Goal: Task Accomplishment & Management: Manage account settings

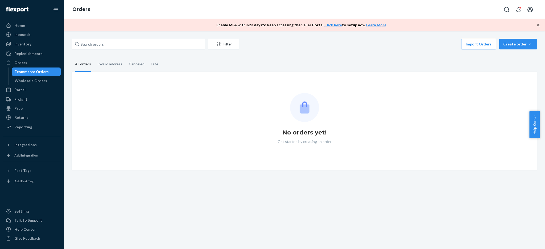
click at [107, 42] on input "text" at bounding box center [138, 44] width 133 height 11
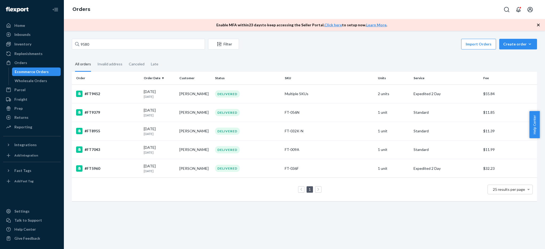
click at [81, 45] on input "9580" at bounding box center [138, 44] width 133 height 11
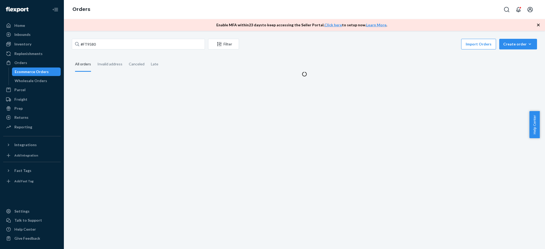
click at [107, 42] on input "#FT9580" at bounding box center [138, 44] width 133 height 11
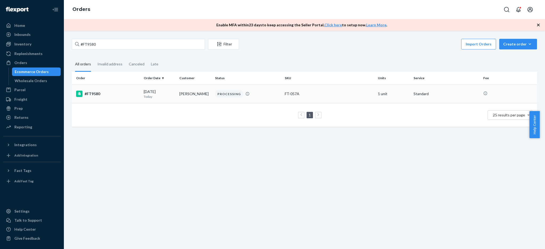
type input "#FT9580"
click at [323, 99] on td "FT-057A" at bounding box center [329, 94] width 93 height 19
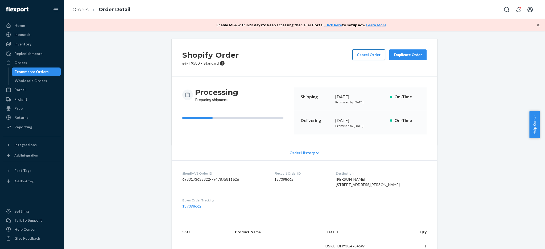
click at [364, 56] on button "Cancel Order" at bounding box center [369, 55] width 33 height 11
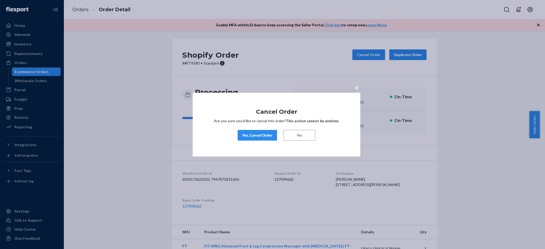
click at [279, 214] on div "× Cancel Order Are you sure you’d like to cancel this order? This action cannot…" at bounding box center [272, 124] width 545 height 249
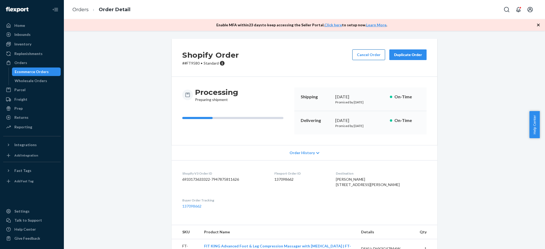
click at [372, 54] on button "Cancel Order" at bounding box center [369, 55] width 33 height 11
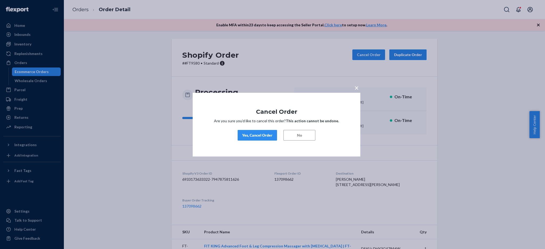
click at [261, 136] on div "Yes, Cancel Order" at bounding box center [257, 135] width 30 height 5
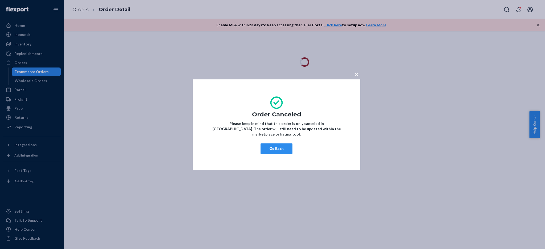
click at [279, 148] on button "Go Back" at bounding box center [277, 149] width 32 height 11
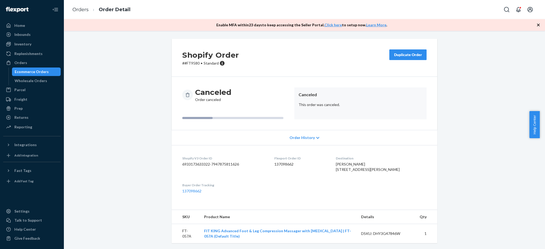
click at [318, 72] on div "Shopify Order # #FT9580 • Standard Duplicate Order" at bounding box center [305, 58] width 266 height 38
click at [406, 56] on div "Duplicate Order" at bounding box center [408, 54] width 28 height 5
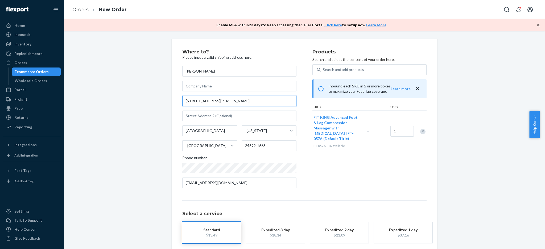
click at [234, 102] on input "200 Hamilton Blvd" at bounding box center [239, 101] width 114 height 11
click at [224, 100] on input "200 Hamilton Blvd" at bounding box center [239, 101] width 114 height 11
paste input "APARTMENT 8B"
click at [331, 169] on div "Products Search and select the content of your order here. Search and add produ…" at bounding box center [370, 121] width 114 height 143
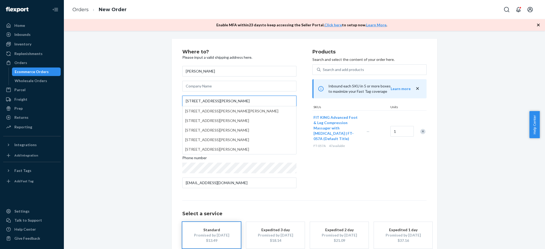
drag, startPoint x: 215, startPoint y: 101, endPoint x: 271, endPoint y: 105, distance: 56.1
click at [271, 105] on input "200 Hamilton Blvd APARTMENT 8B" at bounding box center [239, 101] width 114 height 11
type input "200 Hamilton Blvd"
click at [118, 121] on div "Where to? Please input a valid shipping address here. Yolanda White 200 Hamilto…" at bounding box center [304, 160] width 473 height 242
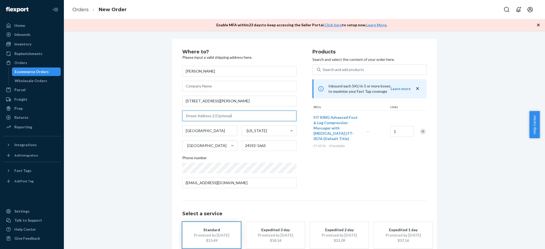
click at [215, 113] on input "text" at bounding box center [239, 116] width 114 height 11
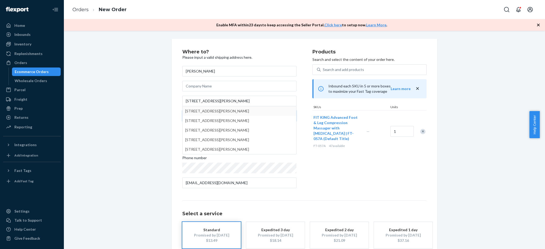
paste input "APARTMENT 8B"
type input "APARTMENT 8B"
click at [150, 105] on div "Where to? Please input a valid shipping address here. Yolanda White 200 Hamilto…" at bounding box center [304, 160] width 473 height 242
click at [127, 117] on div "Where to? Please input a valid shipping address here. Yolanda White 200 Hamilto…" at bounding box center [304, 160] width 473 height 242
drag, startPoint x: 138, startPoint y: 153, endPoint x: 147, endPoint y: 171, distance: 20.4
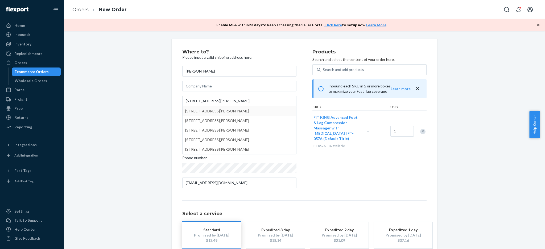
click at [142, 165] on div "Where to? Please input a valid shipping address here. Yolanda White 200 Hamilto…" at bounding box center [304, 160] width 473 height 242
drag, startPoint x: 147, startPoint y: 172, endPoint x: 214, endPoint y: 186, distance: 68.3
click at [148, 172] on div "Where to? Please input a valid shipping address here. Yolanda White 200 Hamilto…" at bounding box center [304, 160] width 473 height 242
click at [355, 194] on div "Where to? Please input a valid shipping address here. Yolanda White 200 Hamilto…" at bounding box center [304, 160] width 244 height 221
click at [319, 164] on div "Products Search and select the content of your order here. Search and add produ…" at bounding box center [370, 121] width 114 height 143
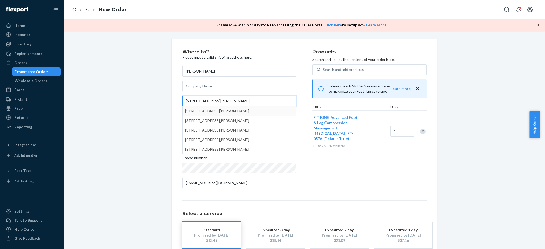
click at [224, 100] on input "200 Hamilton Blvd" at bounding box center [239, 101] width 114 height 11
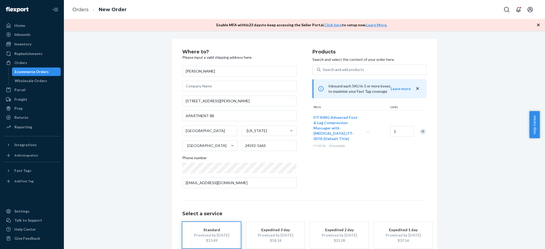
click at [103, 109] on div "Where to? Please input a valid shipping address here. Yolanda White 200 Hamilto…" at bounding box center [304, 160] width 473 height 242
click at [225, 116] on input "APARTMENT 8B" at bounding box center [239, 116] width 114 height 11
click at [330, 165] on div "Products Search and select the content of your order here. Search and add produ…" at bounding box center [370, 121] width 114 height 143
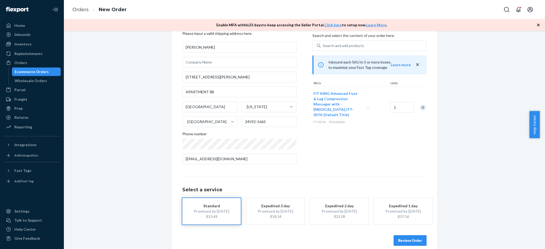
scroll to position [31, 0]
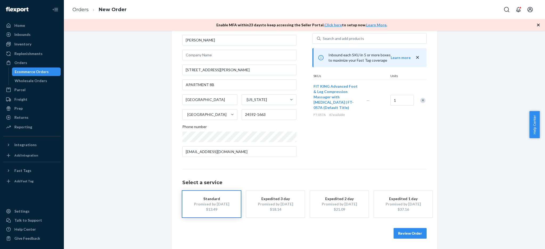
click at [405, 235] on button "Review Order" at bounding box center [410, 233] width 33 height 11
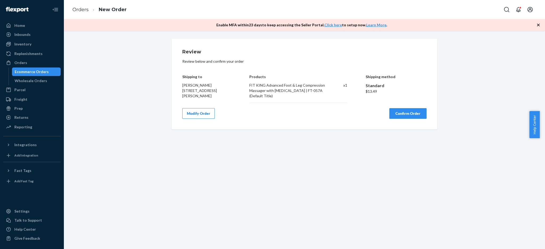
click at [411, 119] on button "Confirm Order" at bounding box center [408, 113] width 37 height 11
drag, startPoint x: 180, startPoint y: 96, endPoint x: 213, endPoint y: 96, distance: 33.0
click at [213, 96] on div "Yolanda White 200 Hamilton Blvd APARTMENT 8B South Boston, VA 24592-1663" at bounding box center [206, 91] width 49 height 16
copy span "APARTMENT 8B"
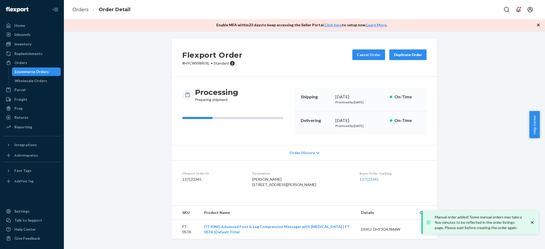
click at [237, 81] on div "Processing Preparing shipment Shipping September 22, 2025 Promised by September…" at bounding box center [305, 111] width 266 height 68
drag, startPoint x: 181, startPoint y: 63, endPoint x: 208, endPoint y: 64, distance: 27.2
click at [208, 64] on p "# HYCWXWRIXL • Standard" at bounding box center [212, 63] width 60 height 5
copy p "HYCWXWRIXL"
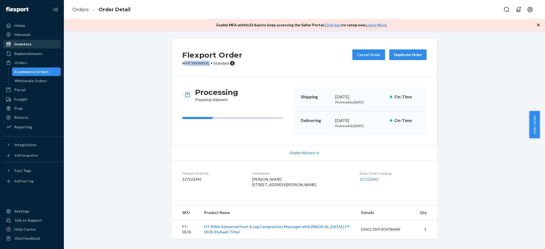
click at [37, 43] on div "Inventory" at bounding box center [32, 43] width 56 height 7
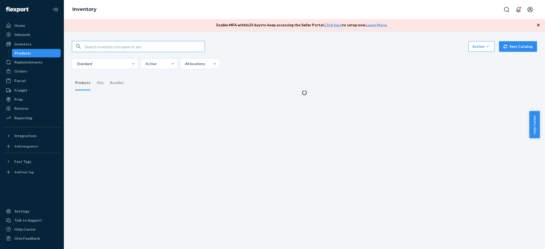
click at [137, 46] on input "text" at bounding box center [145, 46] width 120 height 11
type input "116"
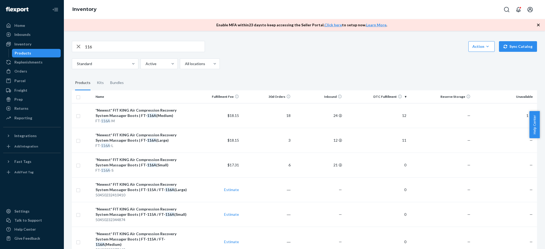
click at [41, 53] on div "Products" at bounding box center [37, 53] width 48 height 7
click at [39, 35] on div "Inbounds" at bounding box center [32, 34] width 56 height 7
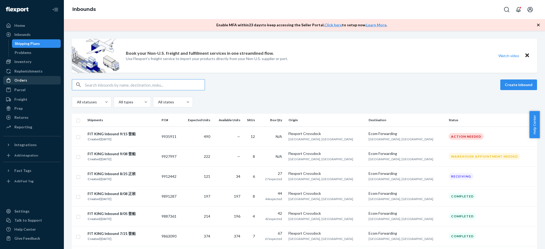
click at [34, 79] on div "Orders" at bounding box center [32, 80] width 56 height 7
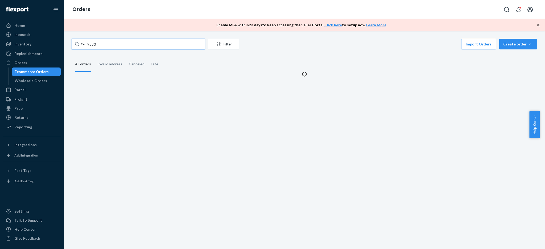
drag, startPoint x: 125, startPoint y: 42, endPoint x: 88, endPoint y: 48, distance: 37.6
click at [88, 48] on input "#FT9580" at bounding box center [138, 44] width 133 height 11
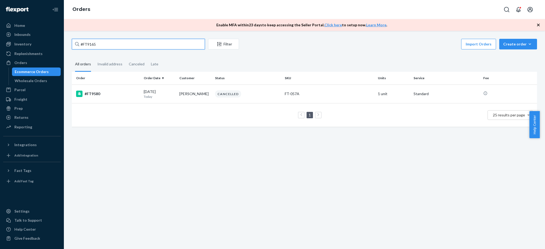
type input "#FT9165"
drag, startPoint x: 106, startPoint y: 38, endPoint x: 89, endPoint y: 42, distance: 16.7
click at [88, 39] on div "#FT9165 Filter Import Orders Create order Ecommerce order Removal order All ord…" at bounding box center [304, 140] width 481 height 219
click at [125, 81] on th "Order" at bounding box center [107, 78] width 70 height 13
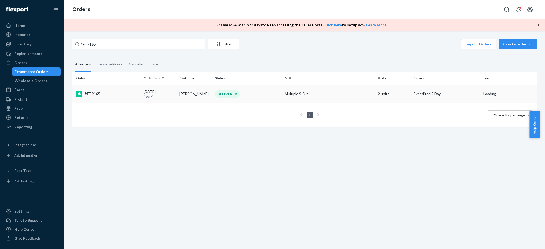
click at [124, 88] on td "#FT9165" at bounding box center [107, 94] width 70 height 19
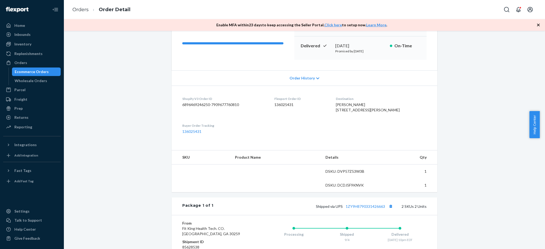
scroll to position [147, 0]
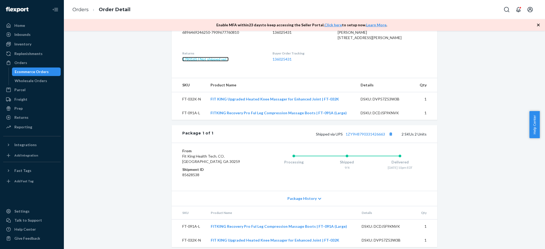
click at [214, 62] on link "1780165 ( Not shipped yet )" at bounding box center [205, 59] width 46 height 5
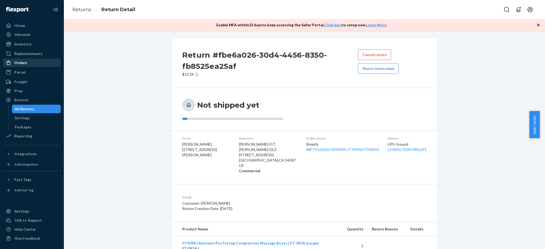
click at [27, 61] on div "Orders" at bounding box center [32, 62] width 56 height 7
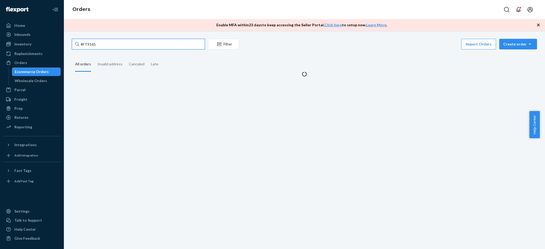
drag, startPoint x: 126, startPoint y: 43, endPoint x: 90, endPoint y: 46, distance: 36.9
click at [90, 46] on input "#FT9165" at bounding box center [138, 44] width 133 height 11
type input "#FT9487"
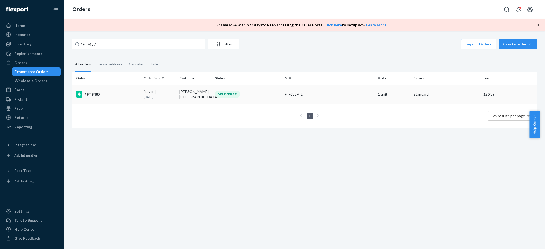
click at [327, 90] on td "FT-082A-L" at bounding box center [329, 94] width 93 height 19
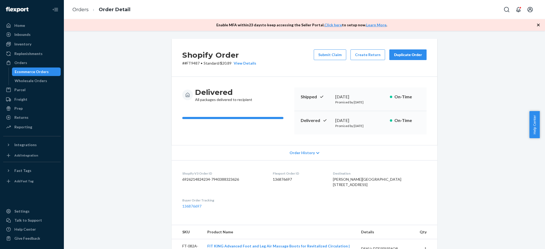
click at [43, 75] on div "Ecommerce Orders" at bounding box center [37, 71] width 48 height 7
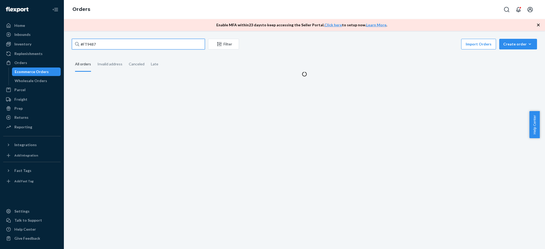
click at [109, 44] on input "#FT9487" at bounding box center [138, 44] width 133 height 11
type input "#FT9434"
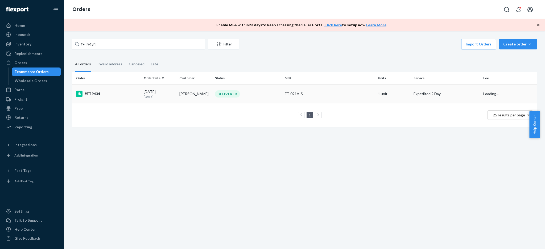
click at [116, 100] on td "#FT9434" at bounding box center [107, 94] width 70 height 19
click at [106, 95] on div "#FT9434" at bounding box center [107, 94] width 63 height 6
click at [112, 93] on div "#FT9434" at bounding box center [107, 94] width 63 height 6
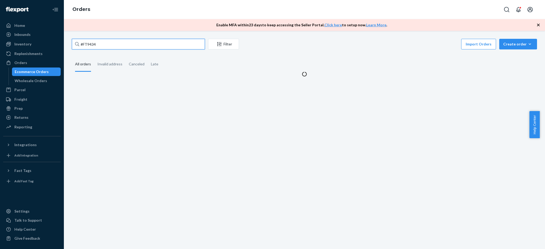
drag, startPoint x: 106, startPoint y: 47, endPoint x: 78, endPoint y: 45, distance: 27.8
click at [78, 45] on div "#FT9434" at bounding box center [138, 44] width 133 height 11
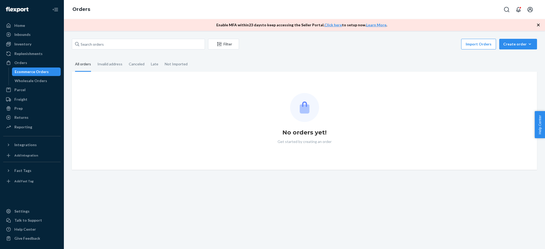
click at [116, 37] on div "Filter Import Orders Create order Ecommerce order Removal order All orders Inva…" at bounding box center [304, 140] width 481 height 219
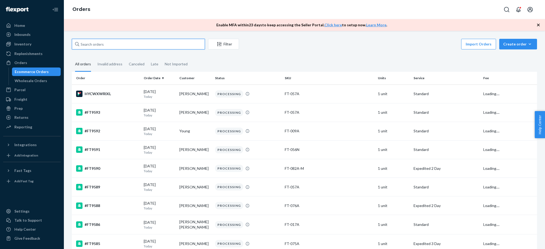
click at [117, 41] on input "text" at bounding box center [138, 44] width 133 height 11
paste input "#FT9434"
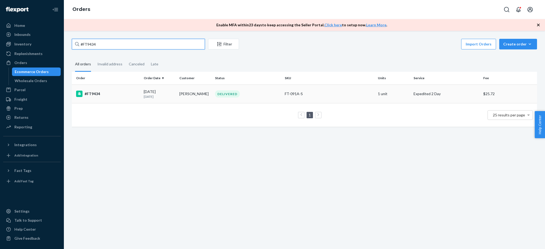
type input "#FT9434"
click at [112, 94] on div "#FT9434" at bounding box center [107, 94] width 63 height 6
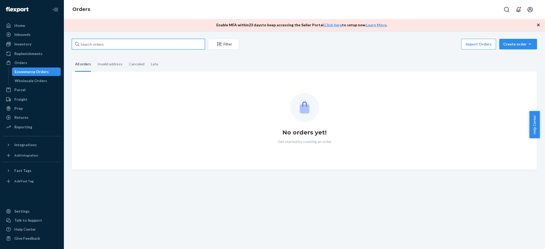
click at [116, 41] on input "text" at bounding box center [138, 44] width 133 height 11
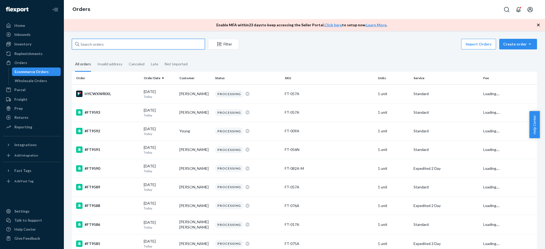
paste input "#FT9434"
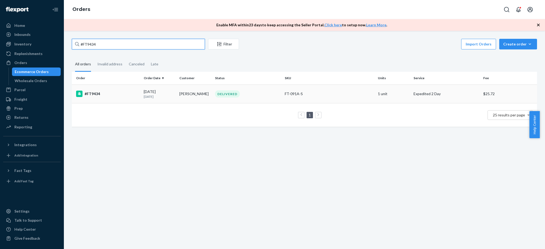
type input "#FT9434"
click at [117, 86] on td "#FT9434" at bounding box center [107, 94] width 70 height 19
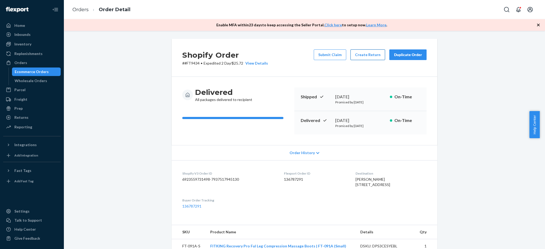
click at [368, 58] on button "Create Return" at bounding box center [368, 55] width 35 height 11
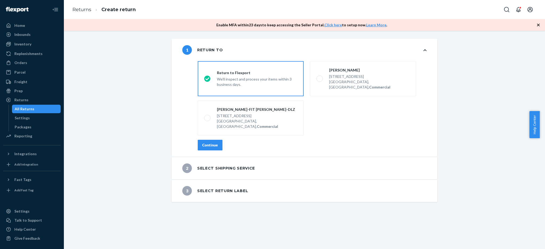
drag, startPoint x: 220, startPoint y: 116, endPoint x: 219, endPoint y: 125, distance: 8.8
click at [220, 119] on div "Union City, CA 94587, US, Commercial" at bounding box center [257, 124] width 80 height 11
click at [208, 117] on input "Tina-FIT KING-DLZ 33508 Central Ave, Union City, CA 94587, US, Commercial" at bounding box center [205, 118] width 3 height 3
radio input "true"
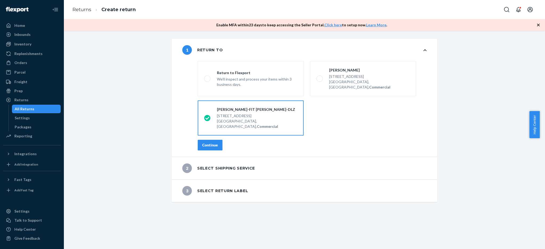
click at [212, 143] on div "Continue" at bounding box center [210, 145] width 16 height 5
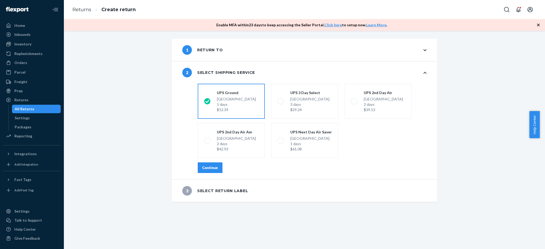
click at [212, 169] on div "Continue" at bounding box center [210, 167] width 16 height 5
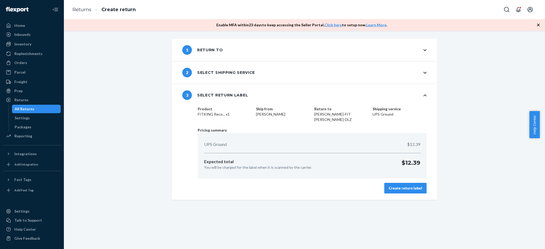
click at [407, 186] on div "Create return label" at bounding box center [405, 188] width 33 height 5
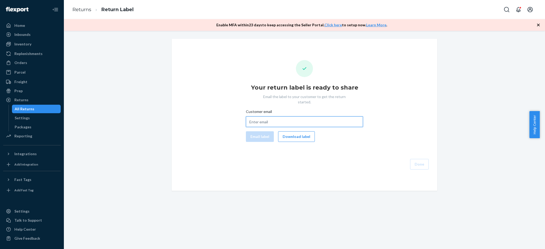
click at [269, 117] on input "Customer email" at bounding box center [304, 122] width 117 height 11
paste input "rodriguezcasey12@gmail.com"
type input "rodriguezcasey12@gmail.com"
click at [259, 132] on button "Email label" at bounding box center [260, 137] width 28 height 11
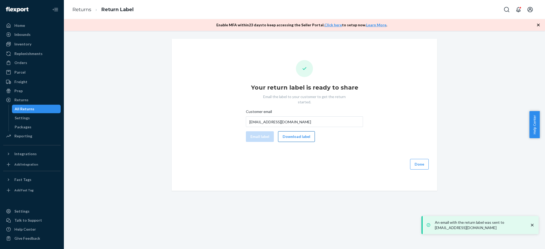
click at [291, 134] on button "Download label" at bounding box center [296, 137] width 37 height 11
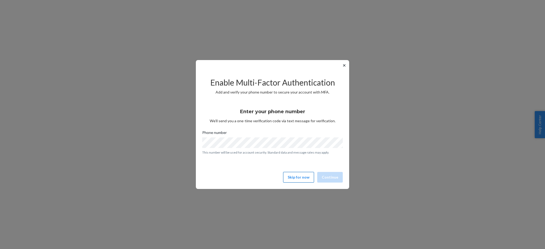
click at [294, 174] on button "Skip for now" at bounding box center [298, 177] width 31 height 11
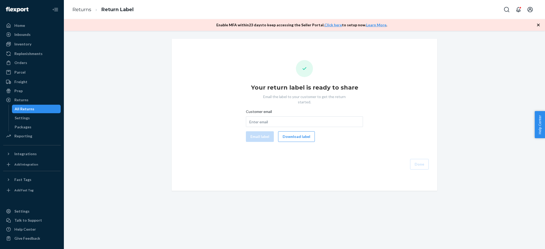
click at [32, 108] on div "All Returns" at bounding box center [25, 108] width 20 height 5
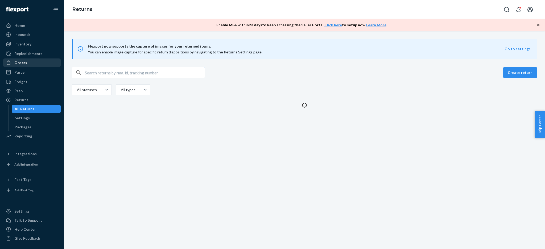
click at [35, 66] on div "Orders" at bounding box center [32, 62] width 56 height 7
